Goal: Task Accomplishment & Management: Complete application form

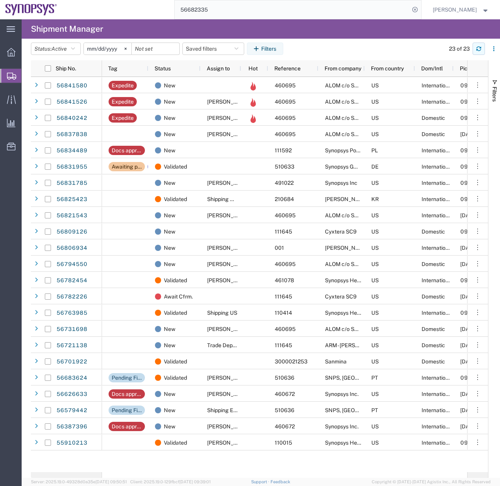
click at [478, 48] on icon "button" at bounding box center [478, 48] width 5 height 5
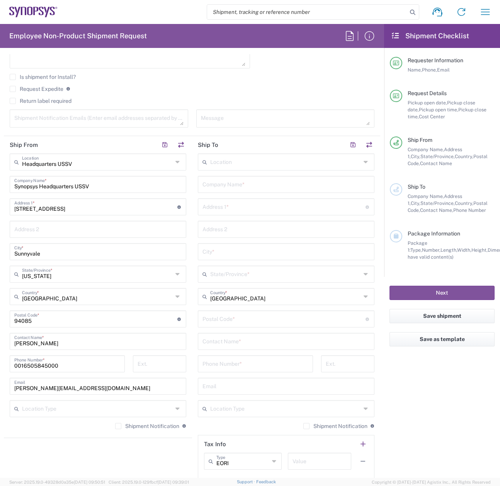
scroll to position [264, 0]
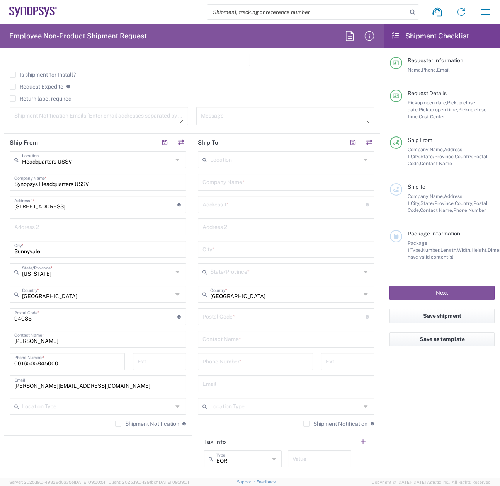
click at [235, 161] on input "text" at bounding box center [285, 159] width 151 height 14
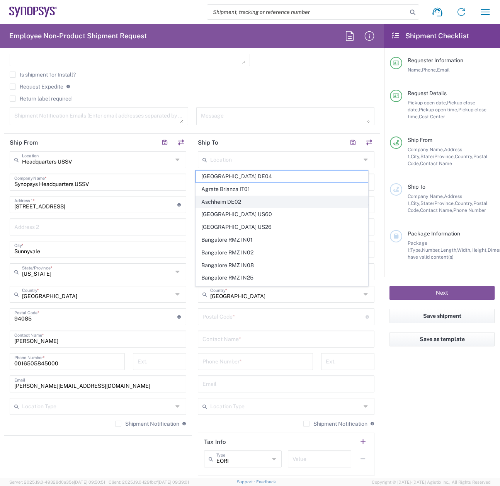
click at [221, 204] on span "Aschheim DE02" at bounding box center [282, 202] width 172 height 12
type input "Aschheim DE02"
type input "Synopsys GmbH"
type input "GmbH [PERSON_NAME][STREET_ADDRESS]"
type input "[GEOGRAPHIC_DATA]"
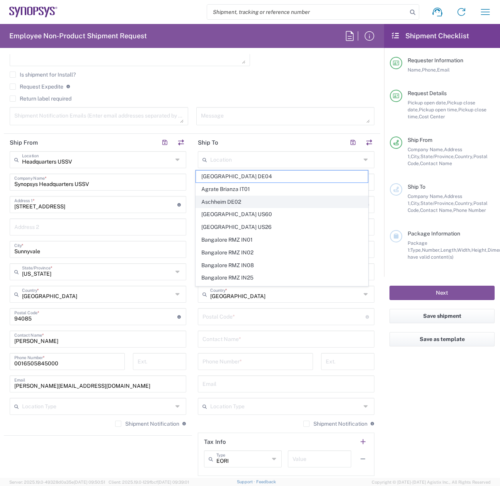
type input "[GEOGRAPHIC_DATA]"
type input "85609"
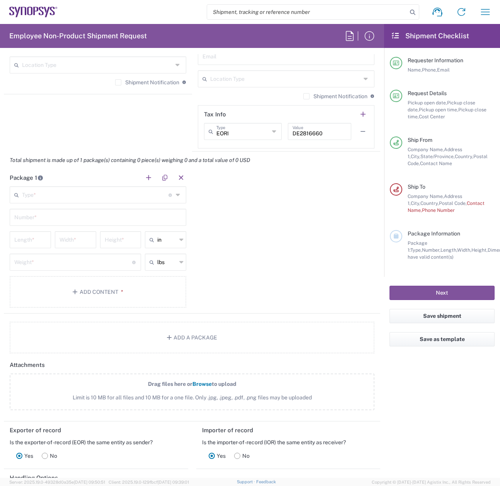
scroll to position [691, 0]
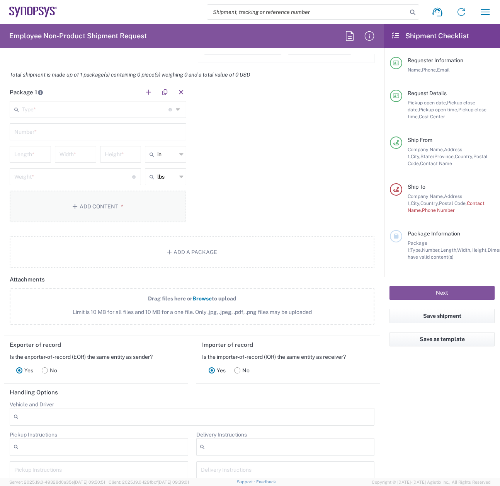
click at [96, 207] on button "Add Content *" at bounding box center [98, 206] width 177 height 32
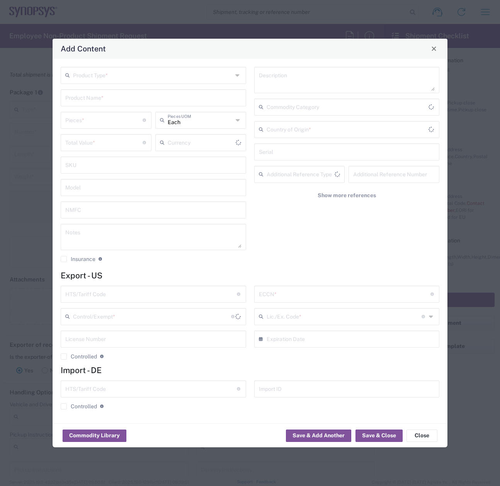
type input "US Dollar"
click at [89, 436] on button "Commodity Library" at bounding box center [95, 435] width 64 height 12
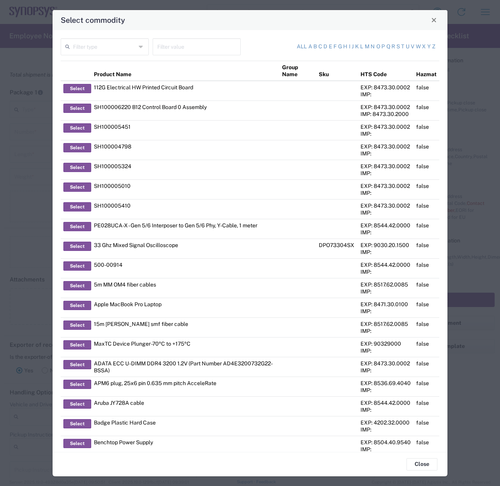
click at [130, 45] on input "text" at bounding box center [104, 46] width 63 height 14
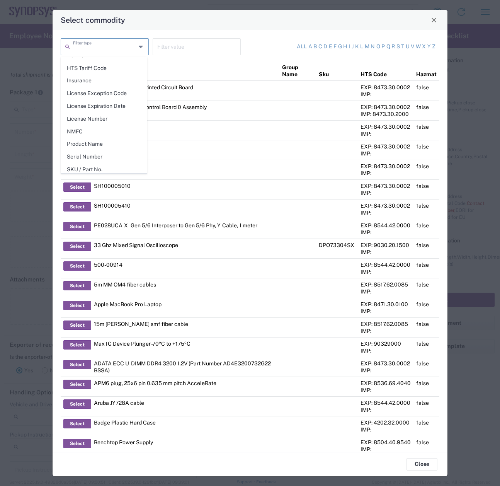
scroll to position [112, 0]
click at [96, 141] on span "Product Name" at bounding box center [103, 141] width 85 height 12
type input "Product Name"
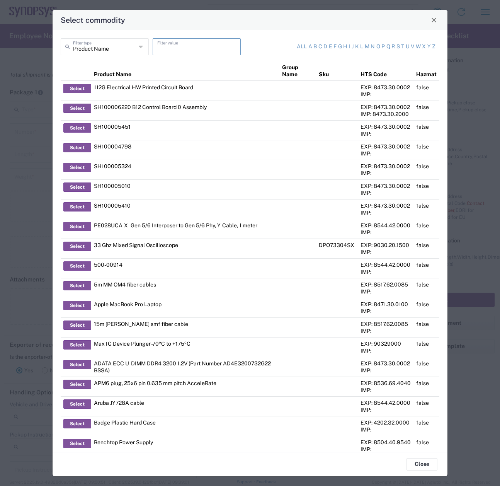
click at [176, 44] on input "text" at bounding box center [196, 46] width 79 height 14
type input "5"
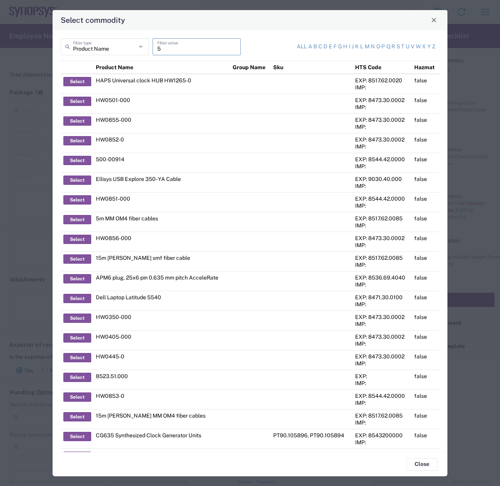
drag, startPoint x: 171, startPoint y: 47, endPoint x: 143, endPoint y: 45, distance: 27.9
click at [143, 44] on div "Product Name Filter type 5 Filter value" at bounding box center [153, 49] width 189 height 22
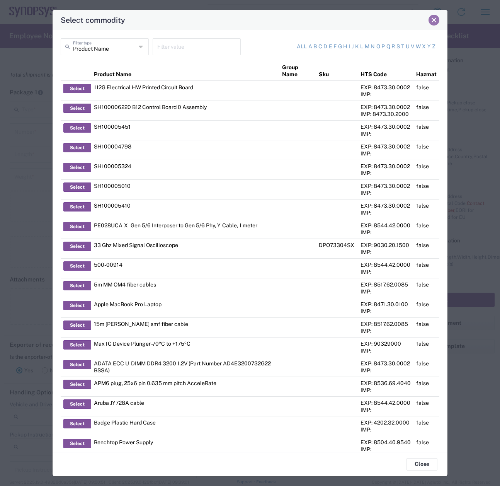
click at [435, 23] on button "Close" at bounding box center [434, 20] width 11 height 11
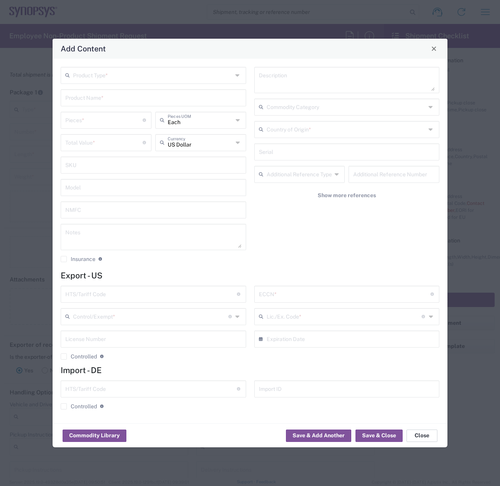
click at [420, 436] on button "Close" at bounding box center [421, 435] width 31 height 12
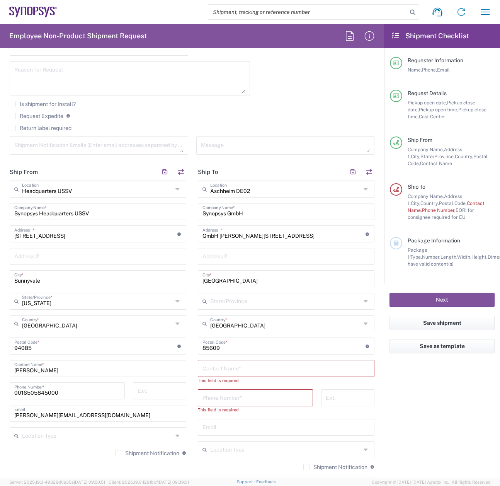
scroll to position [0, 0]
